Goal: Transaction & Acquisition: Purchase product/service

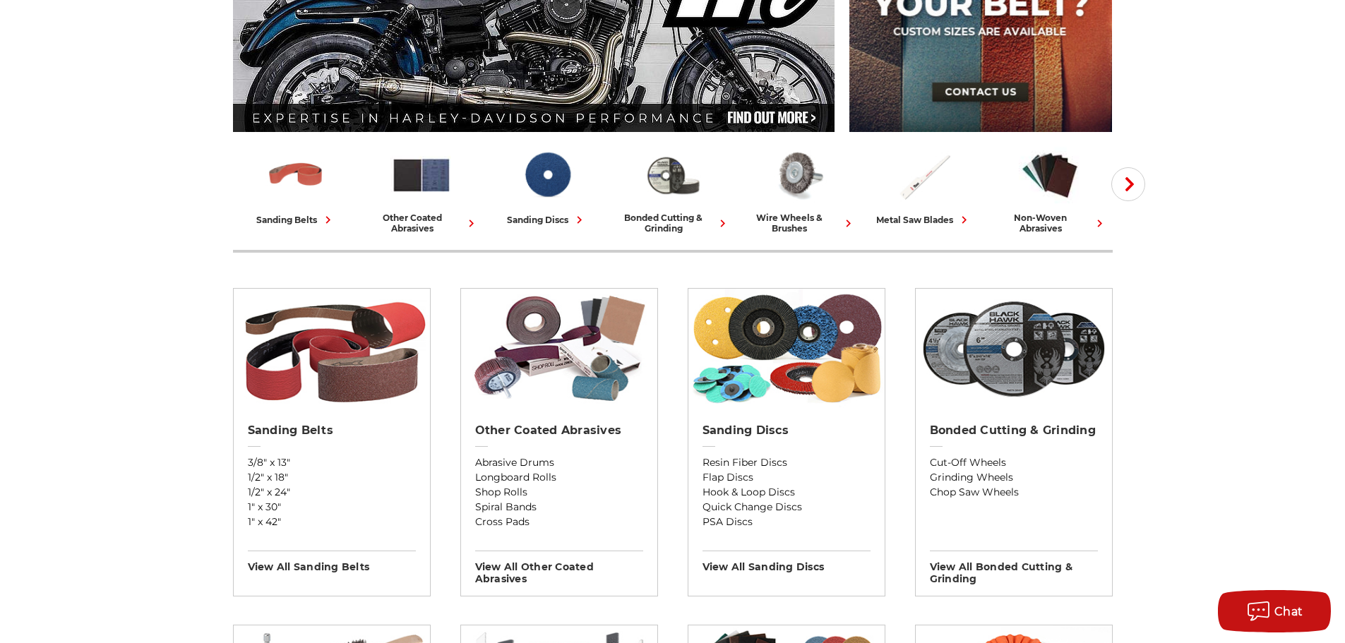
scroll to position [282, 0]
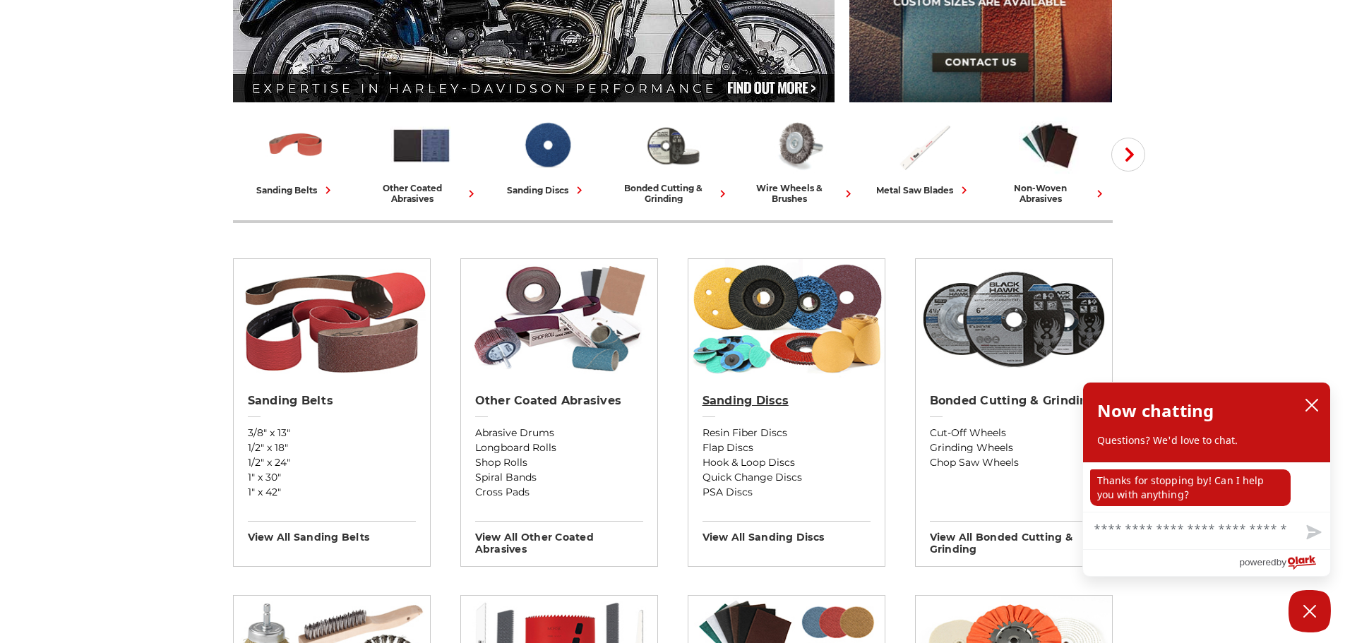
click at [739, 395] on h2 "Sanding Discs" at bounding box center [786, 401] width 168 height 14
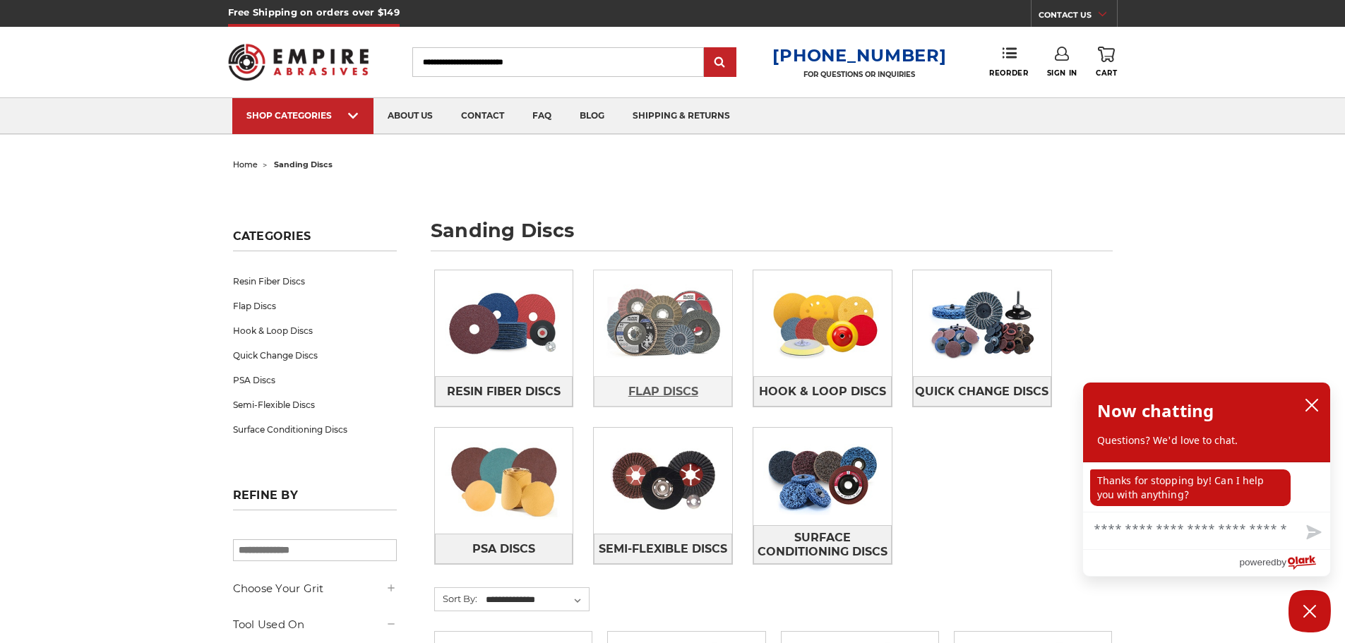
click at [657, 388] on span "Flap Discs" at bounding box center [663, 392] width 70 height 24
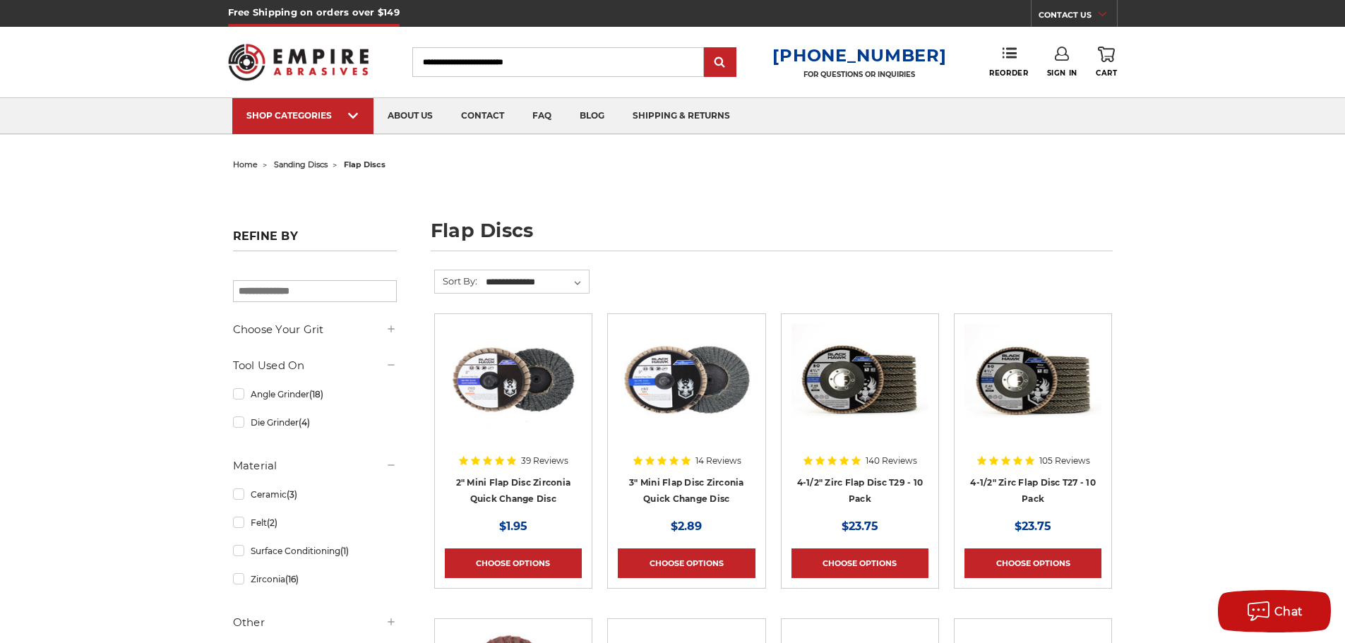
click at [858, 480] on div at bounding box center [859, 414] width 137 height 181
